Goal: Information Seeking & Learning: Find specific fact

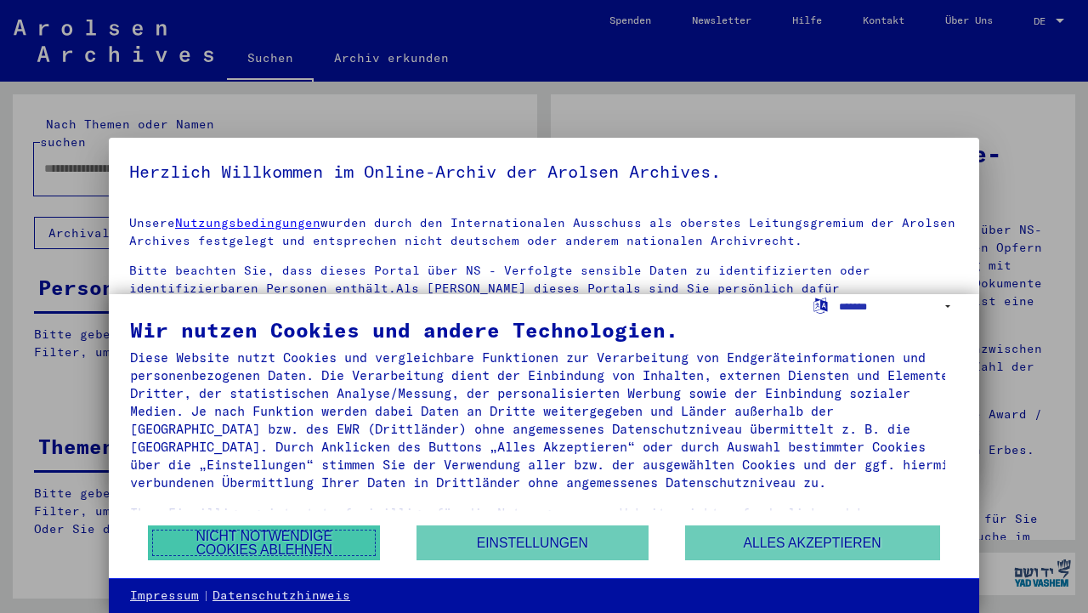
click at [297, 535] on button "Nicht notwendige Cookies ablehnen" at bounding box center [264, 542] width 232 height 35
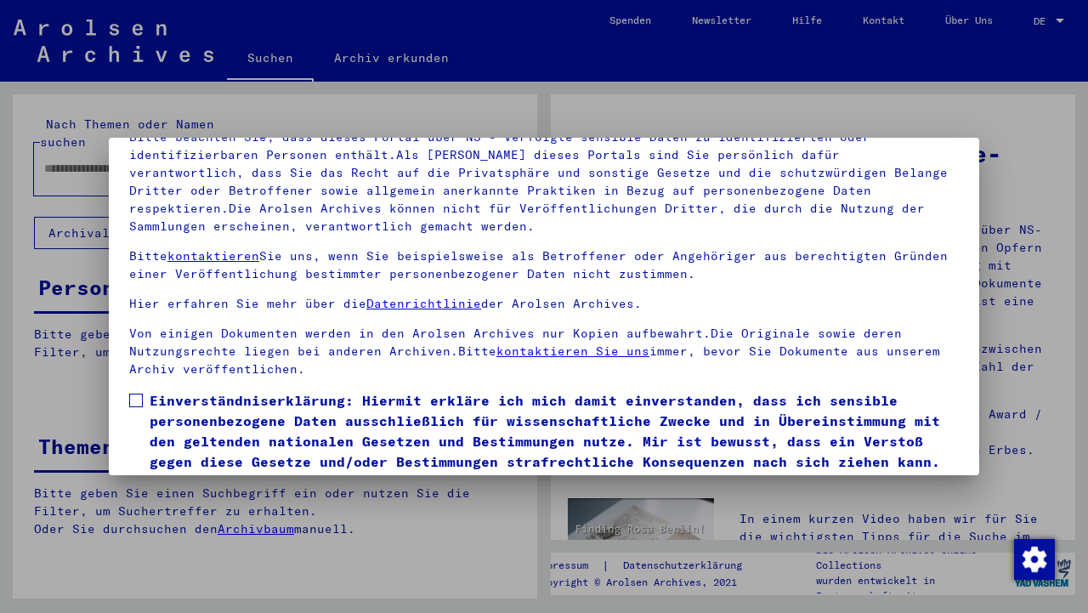
scroll to position [146, 0]
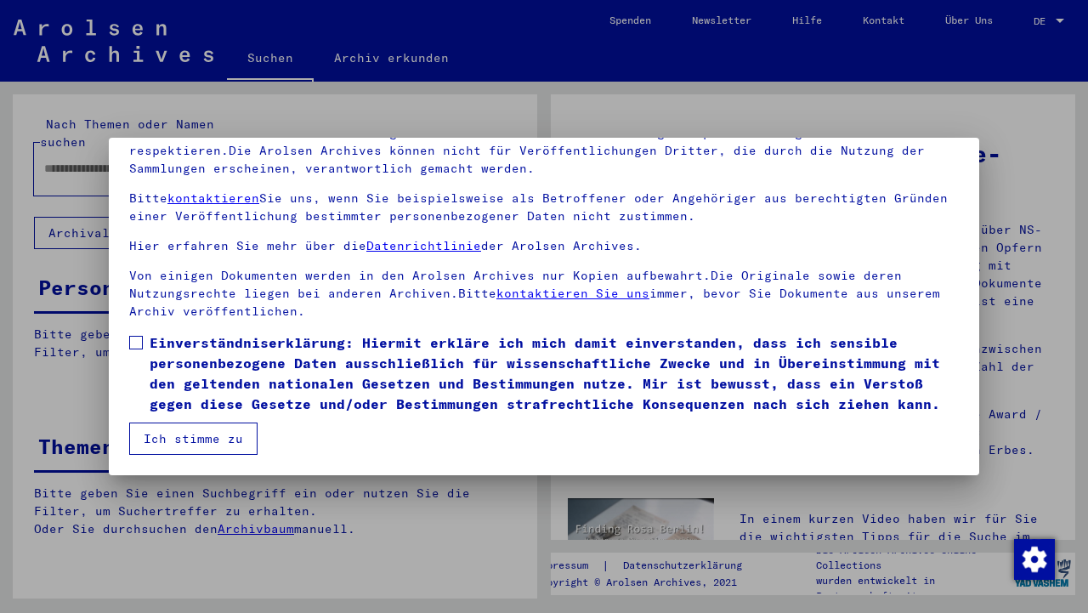
click at [135, 336] on span at bounding box center [136, 343] width 14 height 14
click at [197, 440] on button "Ich stimme zu" at bounding box center [193, 438] width 128 height 32
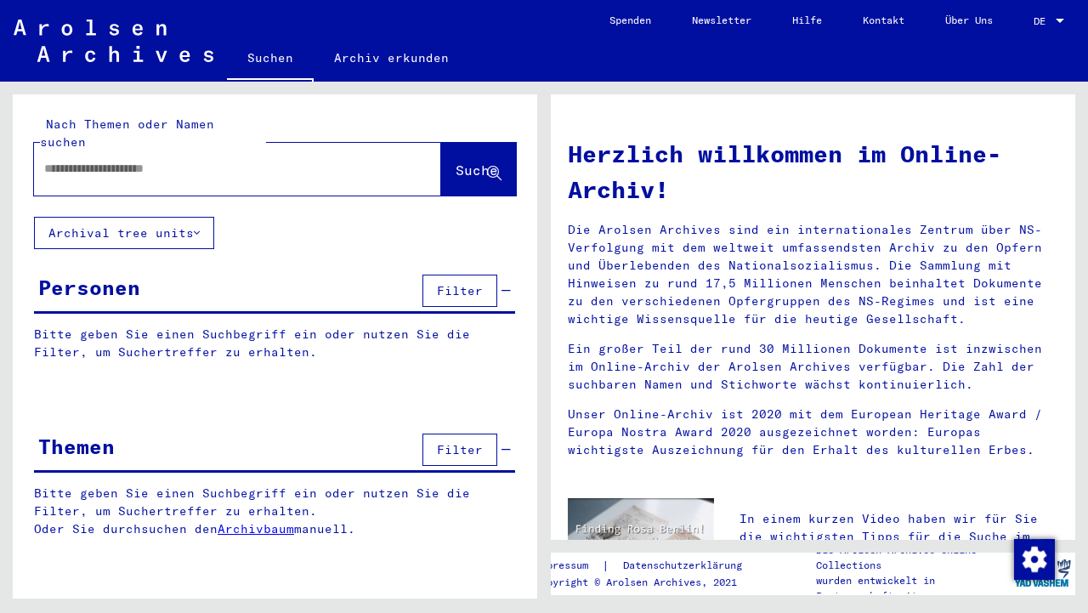
click at [77, 161] on div at bounding box center [212, 169] width 356 height 38
click at [71, 160] on input "text" at bounding box center [217, 169] width 346 height 18
type input "**********"
click at [469, 161] on span "Suche" at bounding box center [476, 169] width 42 height 17
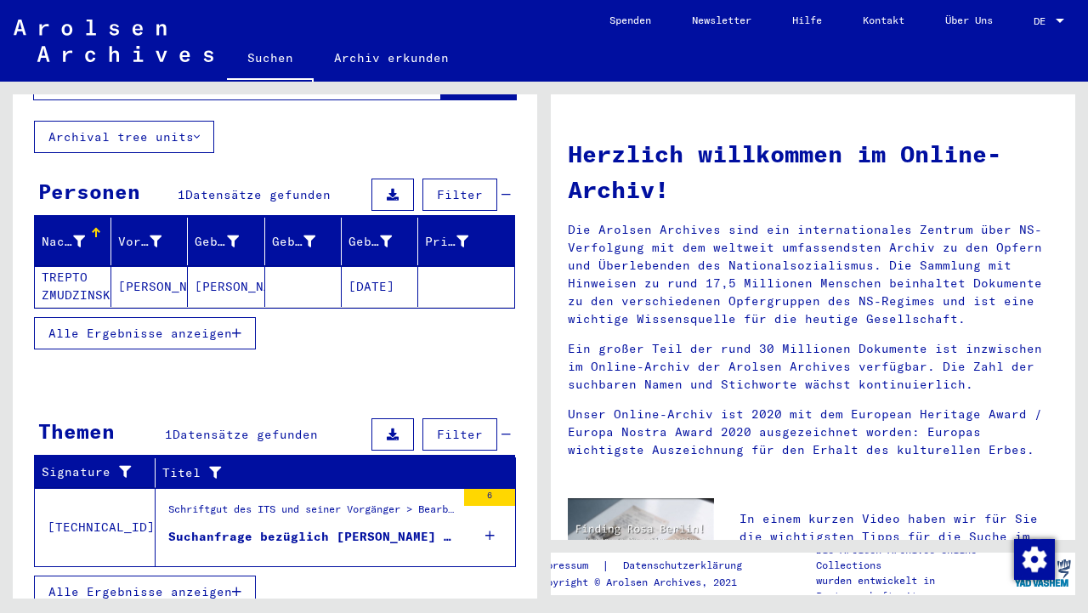
scroll to position [93, 0]
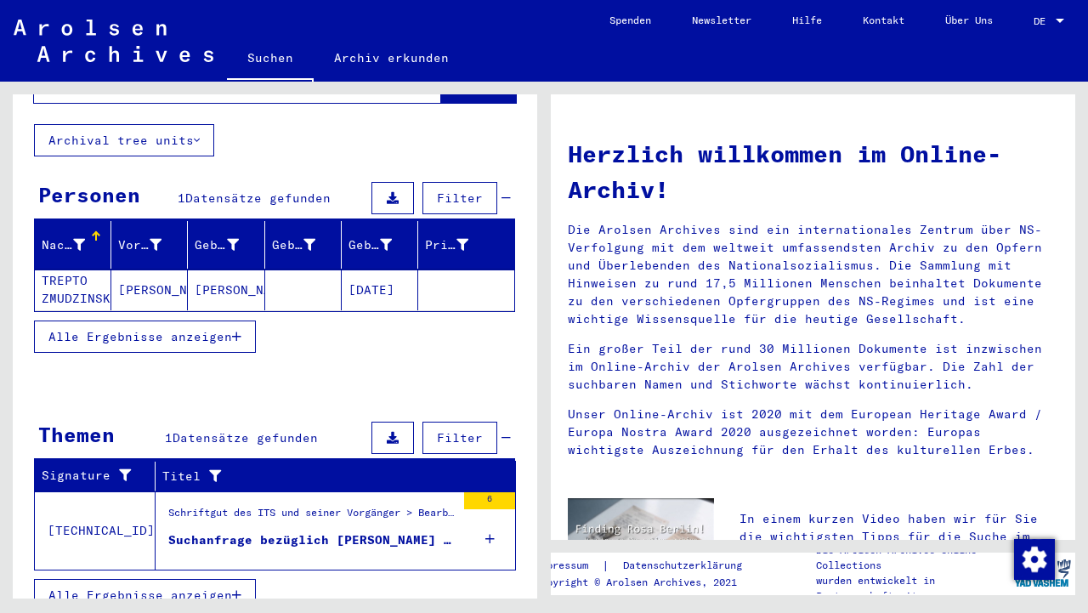
click at [69, 269] on mat-cell "TREPTO ZMUDZINSKI" at bounding box center [73, 289] width 76 height 41
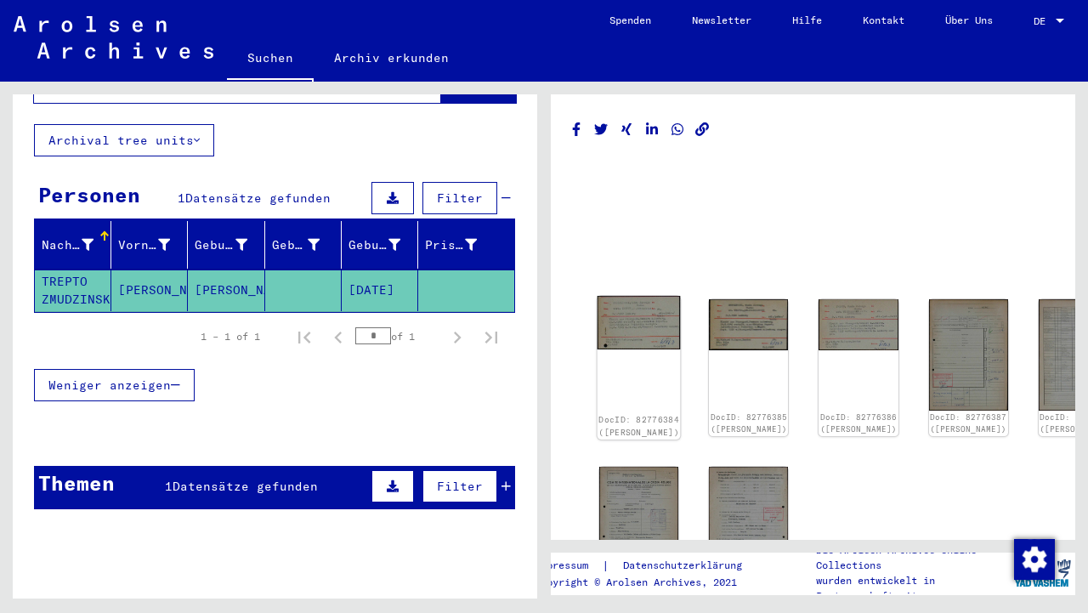
click at [632, 314] on img at bounding box center [638, 323] width 83 height 54
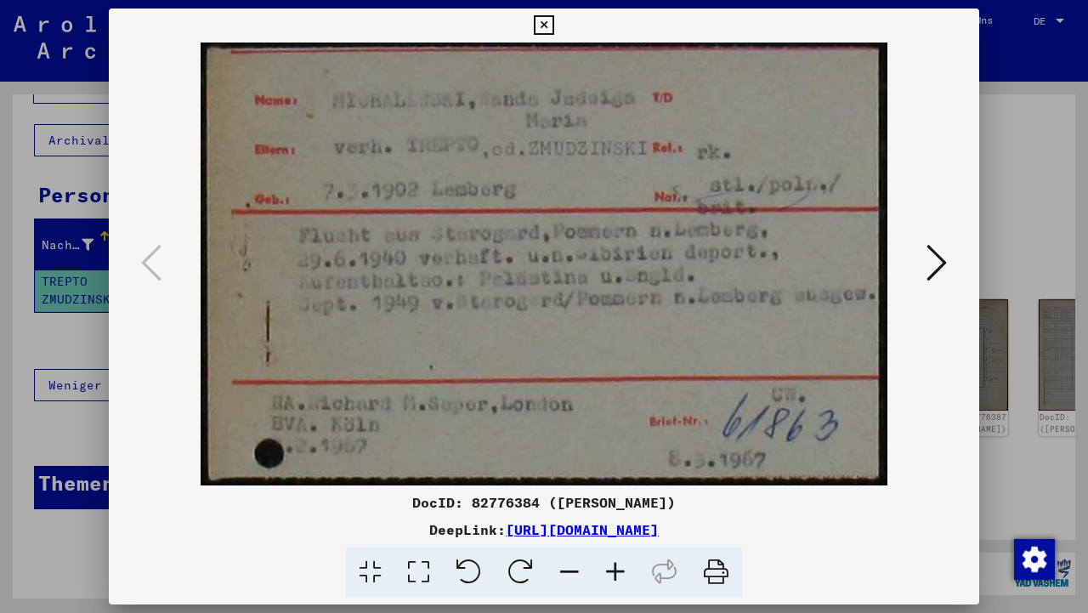
click at [573, 566] on icon at bounding box center [569, 572] width 46 height 52
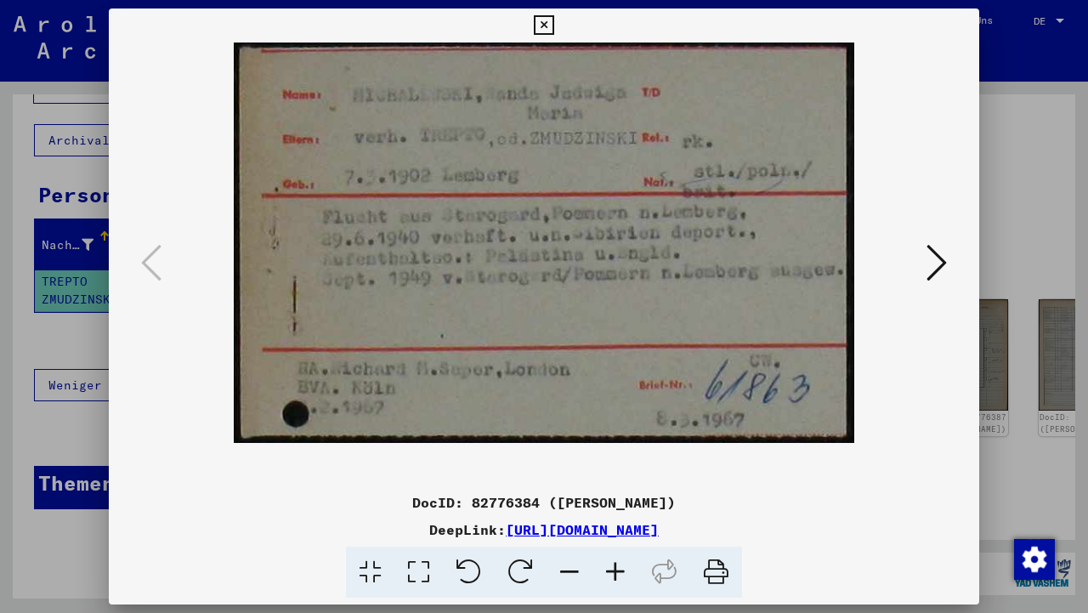
click at [573, 566] on icon at bounding box center [569, 572] width 46 height 52
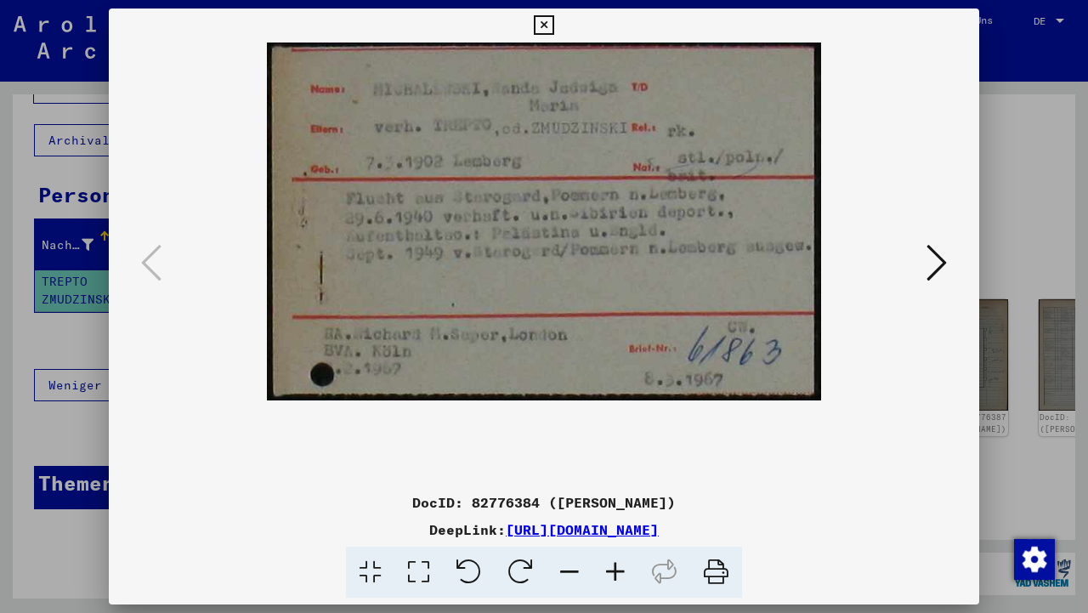
click at [553, 30] on icon at bounding box center [544, 25] width 20 height 20
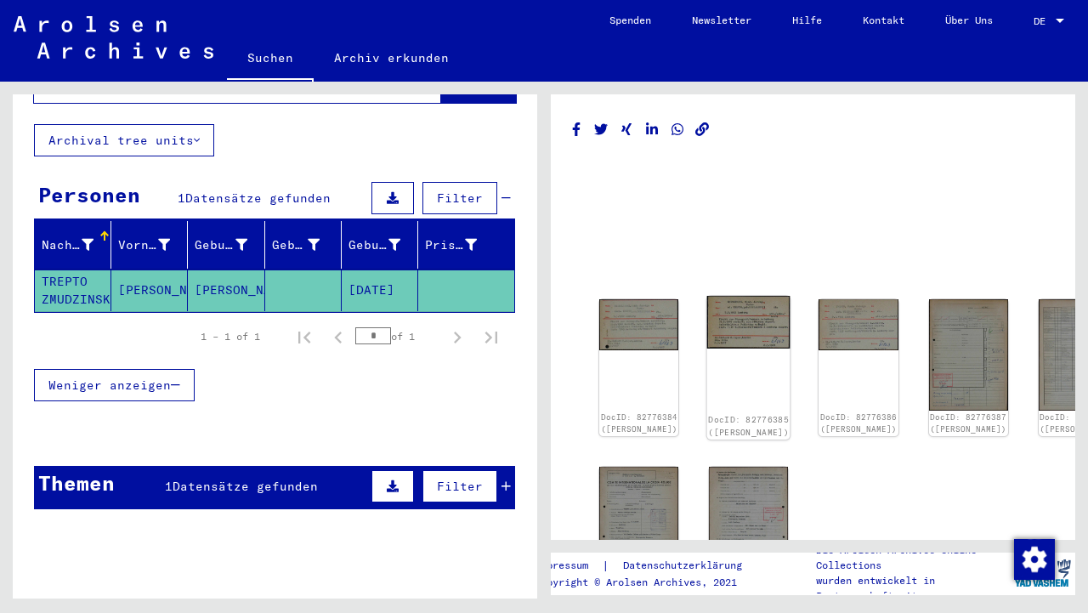
click at [721, 323] on img at bounding box center [748, 322] width 83 height 53
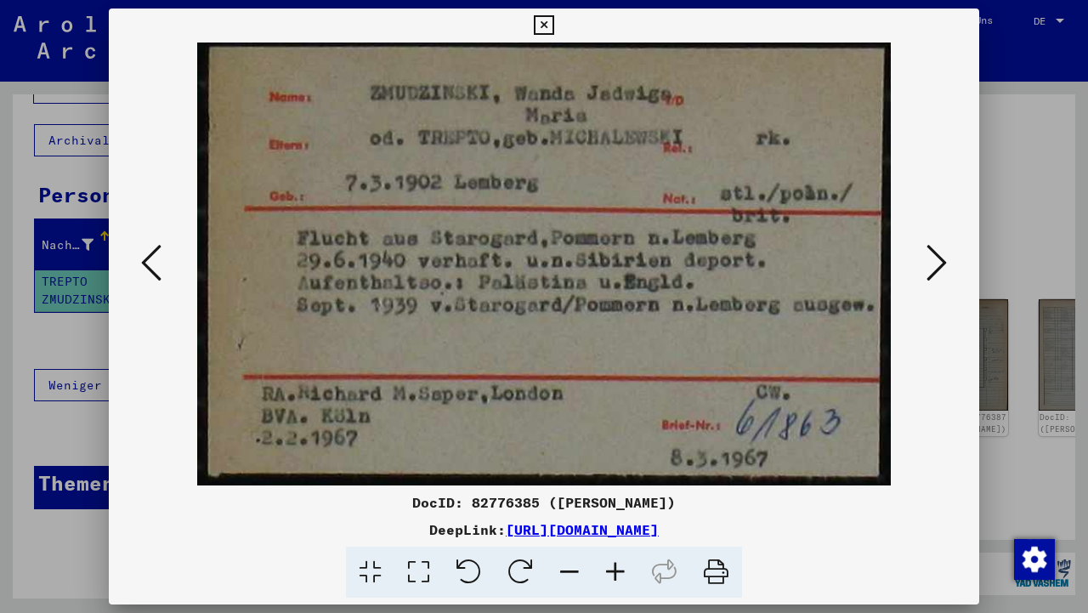
click at [942, 263] on icon at bounding box center [936, 262] width 20 height 41
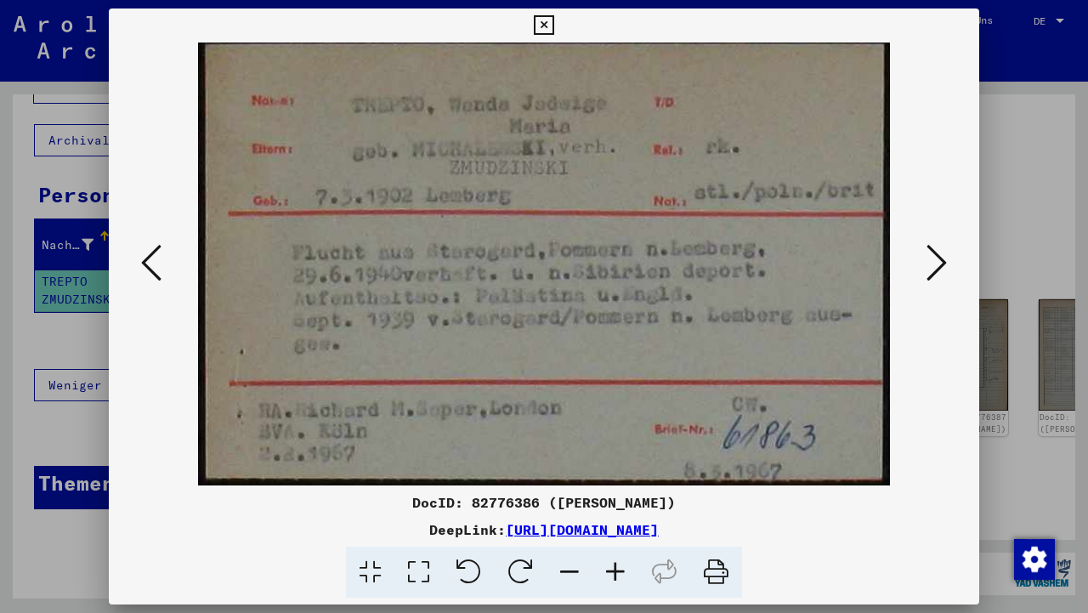
click at [942, 263] on icon at bounding box center [936, 262] width 20 height 41
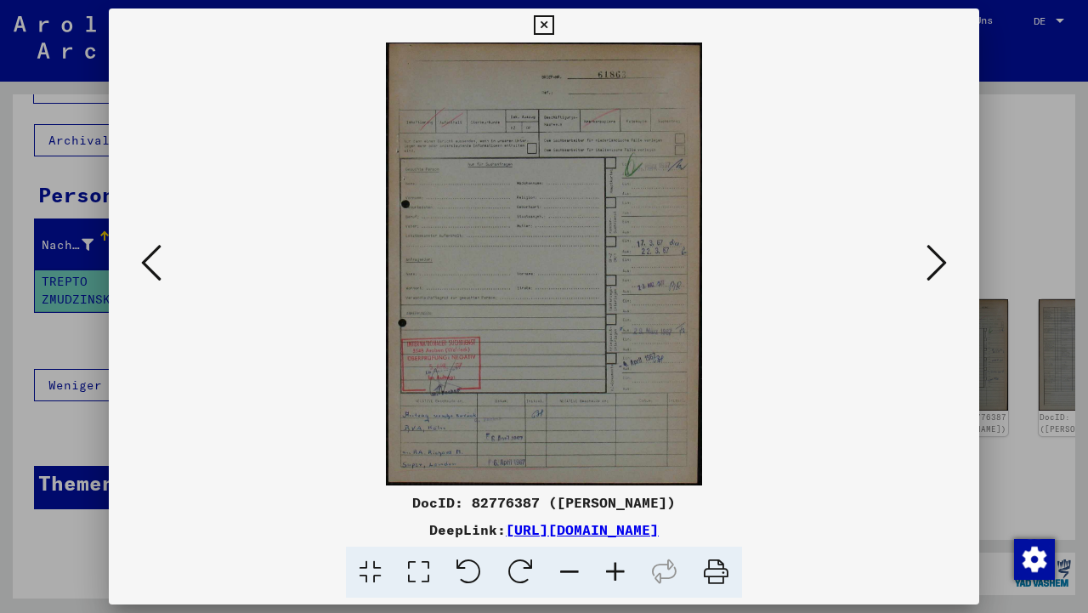
click at [507, 523] on link "[URL][DOMAIN_NAME]" at bounding box center [582, 529] width 153 height 17
